Goal: Task Accomplishment & Management: Complete application form

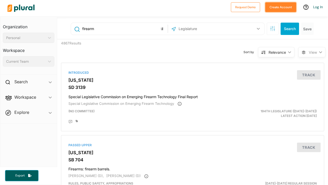
click at [277, 8] on button "Create Account" at bounding box center [281, 7] width 31 height 10
click at [319, 7] on link "Log In" at bounding box center [319, 7] width 10 height 5
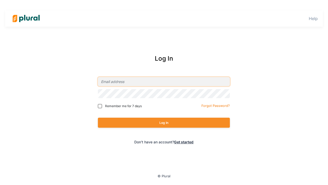
click at [194, 79] on input "email" at bounding box center [164, 81] width 132 height 9
type input "[EMAIL_ADDRESS][DOMAIN_NAME]"
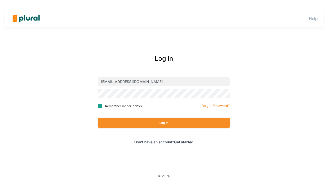
click at [101, 105] on input "Remember me for 7 days" at bounding box center [100, 106] width 4 height 4
checkbox input "true"
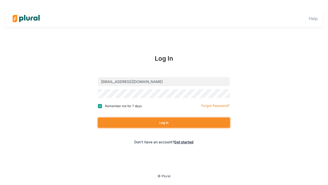
click at [165, 123] on button "Log In" at bounding box center [164, 123] width 132 height 10
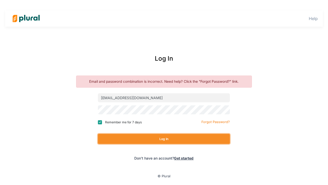
click at [151, 137] on button "Log In" at bounding box center [164, 139] width 132 height 10
click at [177, 137] on button "Log In" at bounding box center [164, 139] width 132 height 10
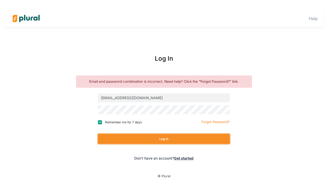
click at [177, 137] on button "Log In" at bounding box center [164, 139] width 132 height 10
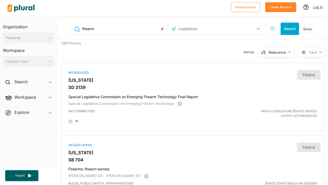
click at [317, 8] on link "Log In" at bounding box center [319, 7] width 10 height 5
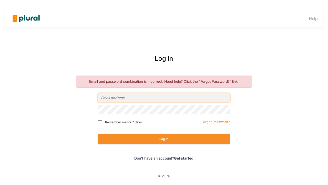
click at [170, 101] on input "email" at bounding box center [164, 97] width 132 height 9
type input "[EMAIL_ADDRESS][DOMAIN_NAME]"
click at [99, 123] on input "Remember me for 7 days" at bounding box center [100, 122] width 4 height 4
checkbox input "true"
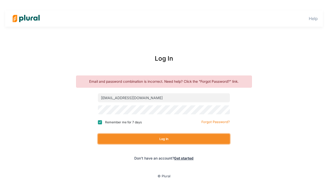
click at [133, 143] on button "Log In" at bounding box center [164, 139] width 132 height 10
click at [157, 135] on button "Log In" at bounding box center [164, 139] width 132 height 10
click at [204, 140] on button "Log In" at bounding box center [164, 139] width 132 height 10
